Goal: Transaction & Acquisition: Purchase product/service

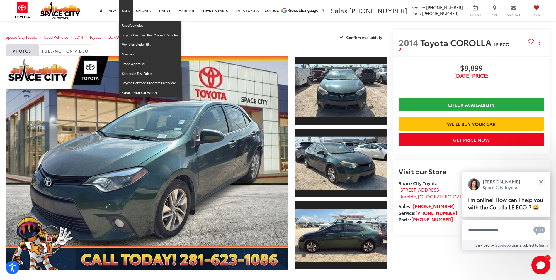
click at [131, 12] on link "Used" at bounding box center [126, 10] width 14 height 21
click at [125, 12] on link "Used" at bounding box center [126, 10] width 14 height 21
click at [128, 27] on link "Used Vehicles" at bounding box center [150, 26] width 62 height 10
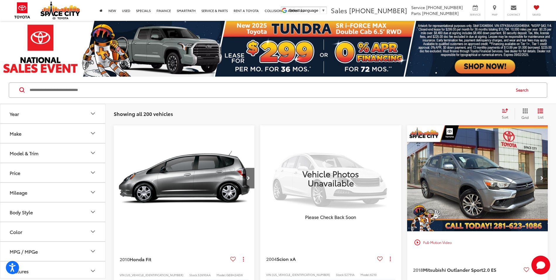
click at [506, 112] on icon "Select sort value" at bounding box center [504, 110] width 5 height 4
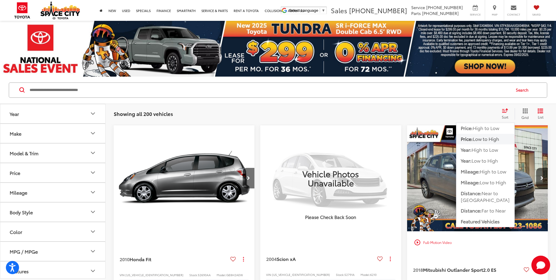
click at [486, 139] on span "Low to High" at bounding box center [486, 138] width 26 height 7
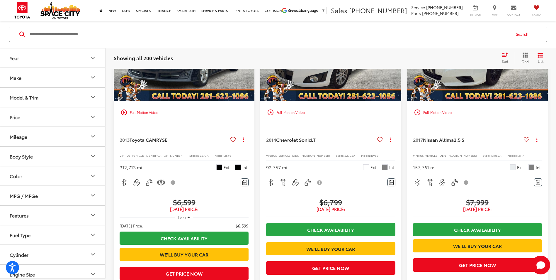
scroll to position [733, 0]
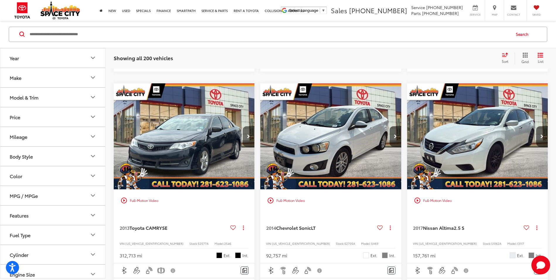
click at [249, 138] on icon "Next image" at bounding box center [248, 136] width 3 height 4
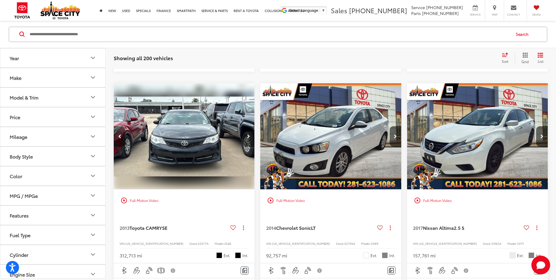
click at [248, 138] on icon "Next image" at bounding box center [248, 136] width 3 height 4
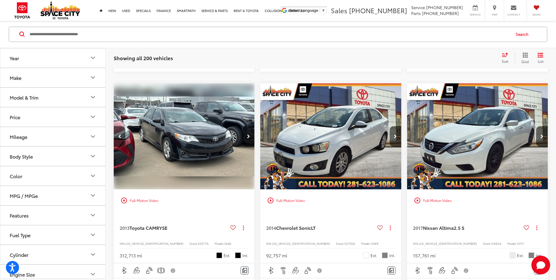
click at [248, 138] on icon "Next image" at bounding box center [248, 136] width 3 height 4
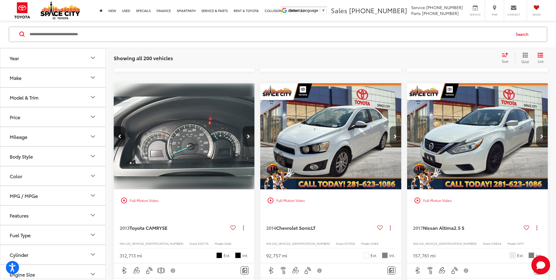
click at [248, 138] on icon "Next image" at bounding box center [248, 136] width 3 height 4
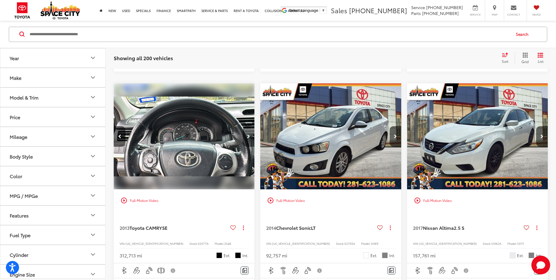
click at [248, 138] on icon "Next image" at bounding box center [248, 136] width 3 height 4
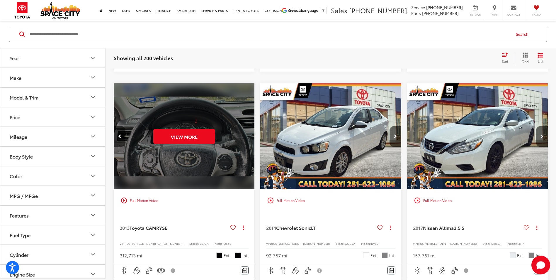
click at [248, 158] on div "View More" at bounding box center [184, 136] width 142 height 106
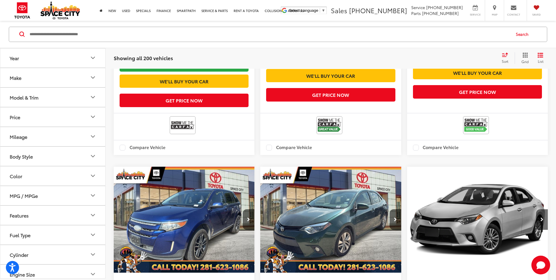
scroll to position [1081, 0]
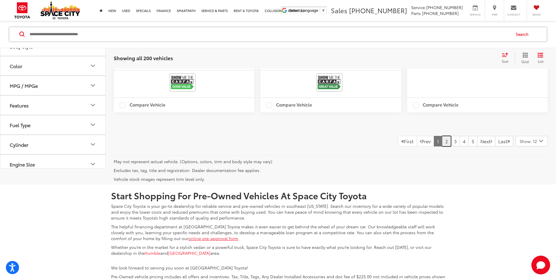
click at [442, 146] on link "2" at bounding box center [446, 141] width 9 height 11
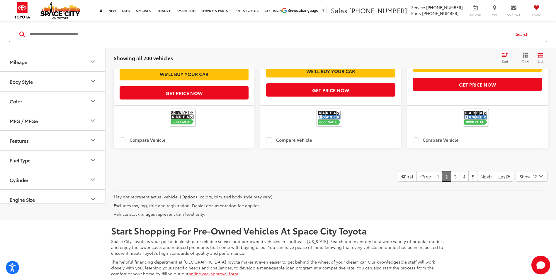
scroll to position [1404, 0]
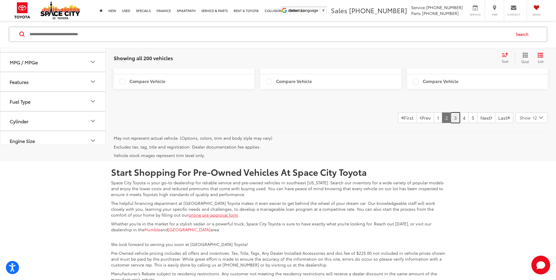
click at [451, 123] on link "3" at bounding box center [455, 117] width 9 height 11
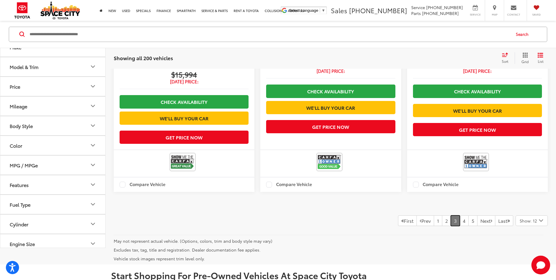
scroll to position [1462, 0]
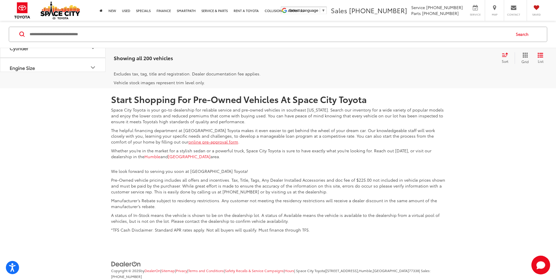
click at [459, 50] on link "4" at bounding box center [463, 44] width 9 height 11
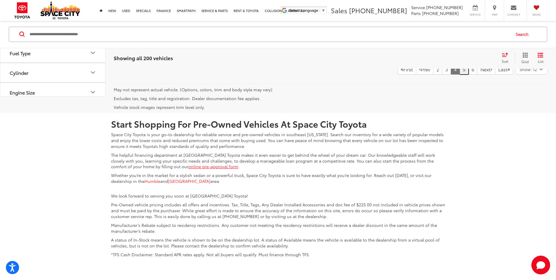
scroll to position [1462, 0]
